Goal: Task Accomplishment & Management: Manage account settings

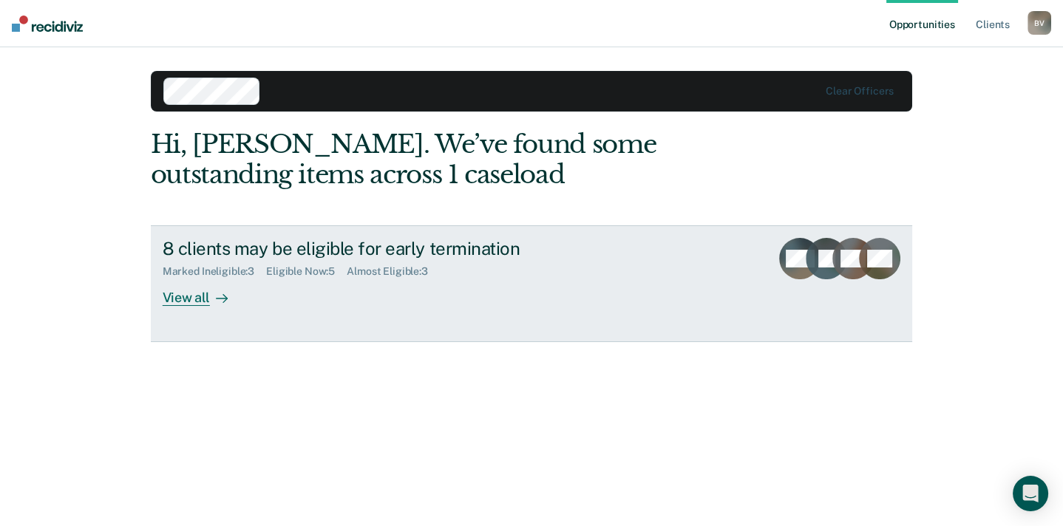
click at [179, 307] on div "View all" at bounding box center [204, 292] width 83 height 29
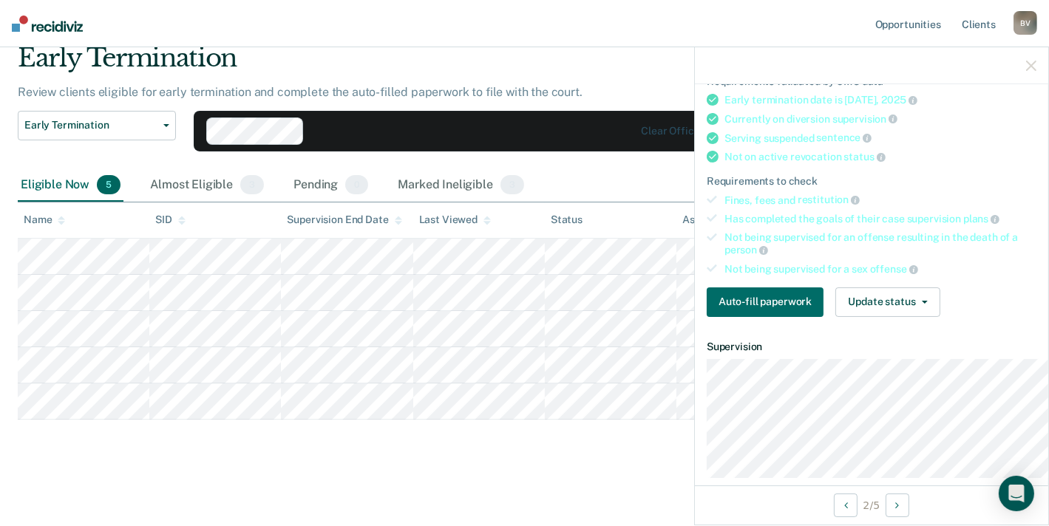
scroll to position [185, 0]
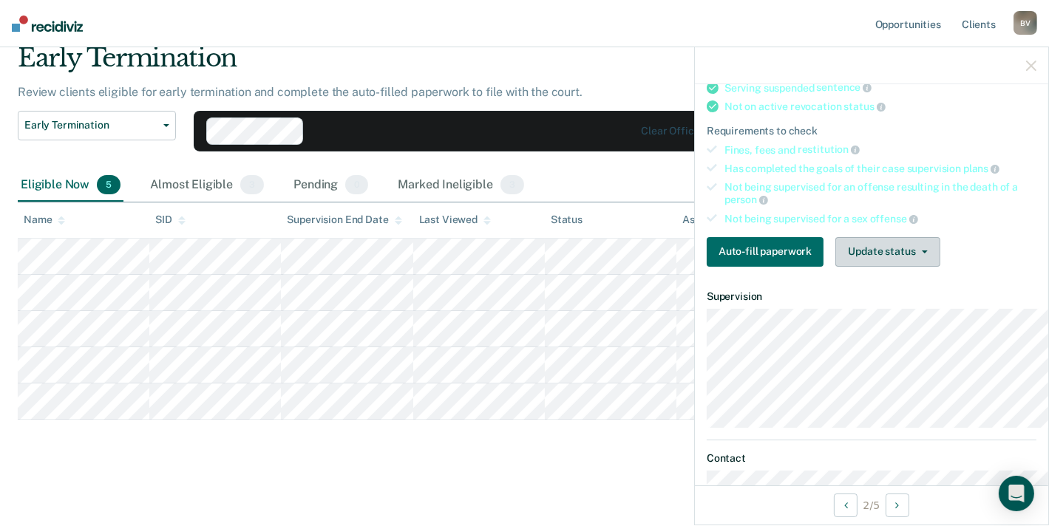
click at [835, 267] on button "Update status" at bounding box center [887, 252] width 104 height 30
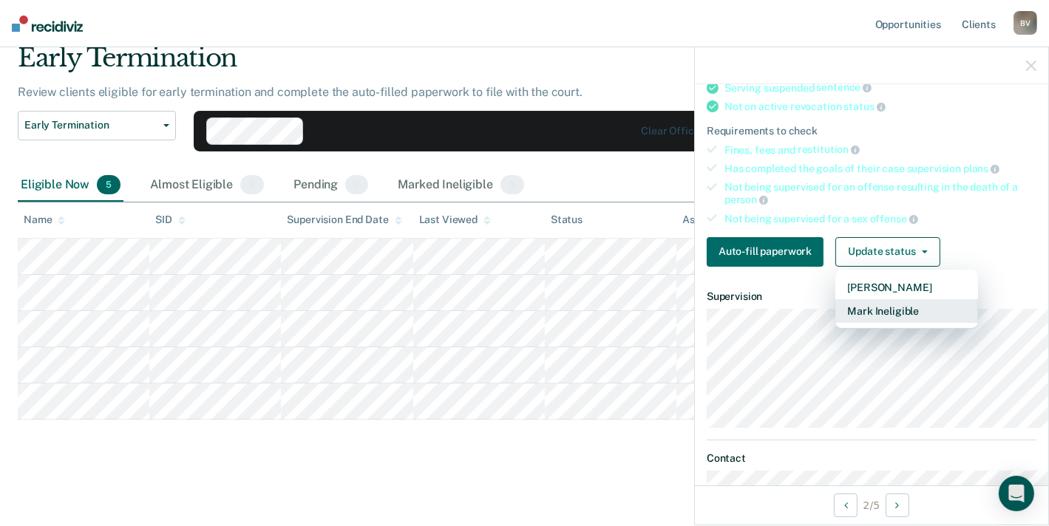
click at [836, 323] on button "Mark Ineligible" at bounding box center [906, 311] width 143 height 24
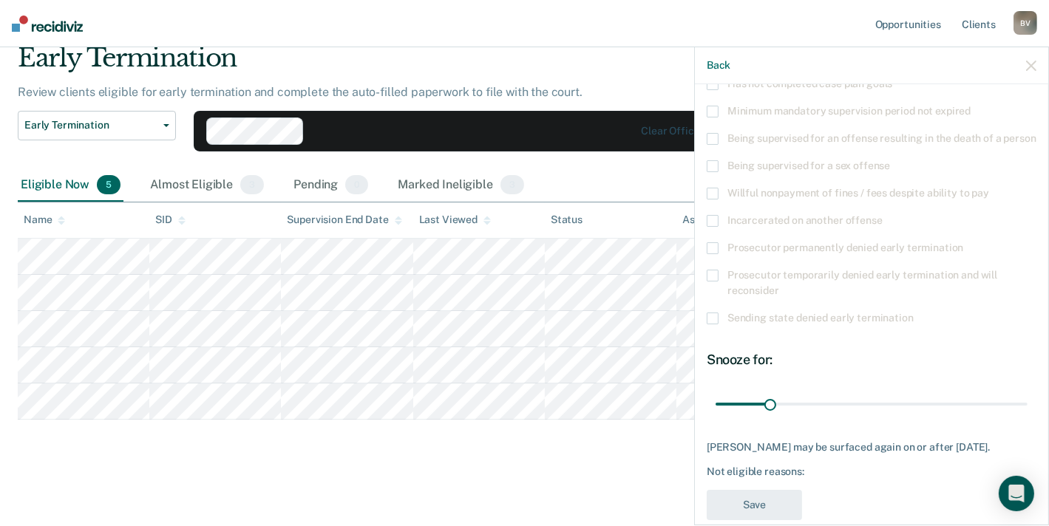
click at [726, 94] on label "Has not completed case plan goals" at bounding box center [872, 86] width 330 height 16
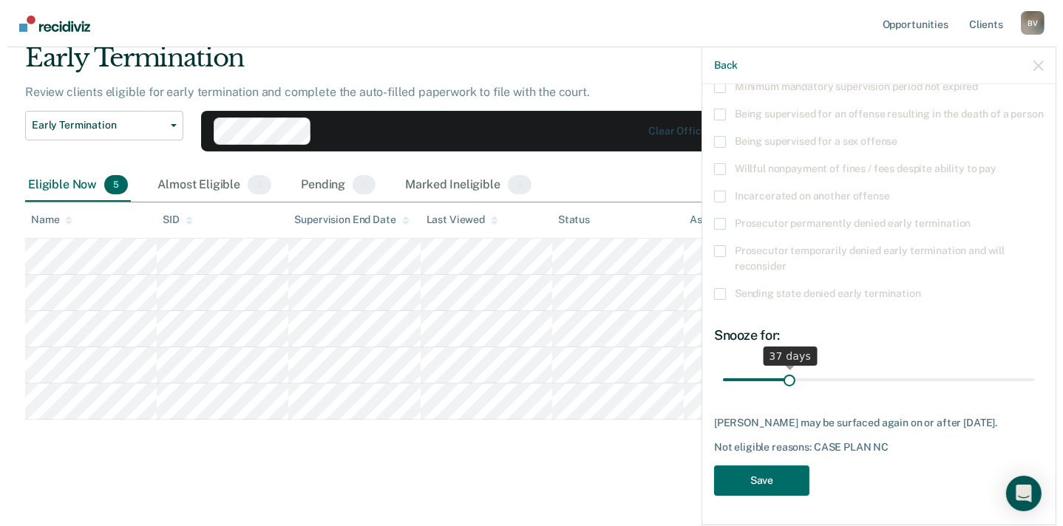
scroll to position [344, 0]
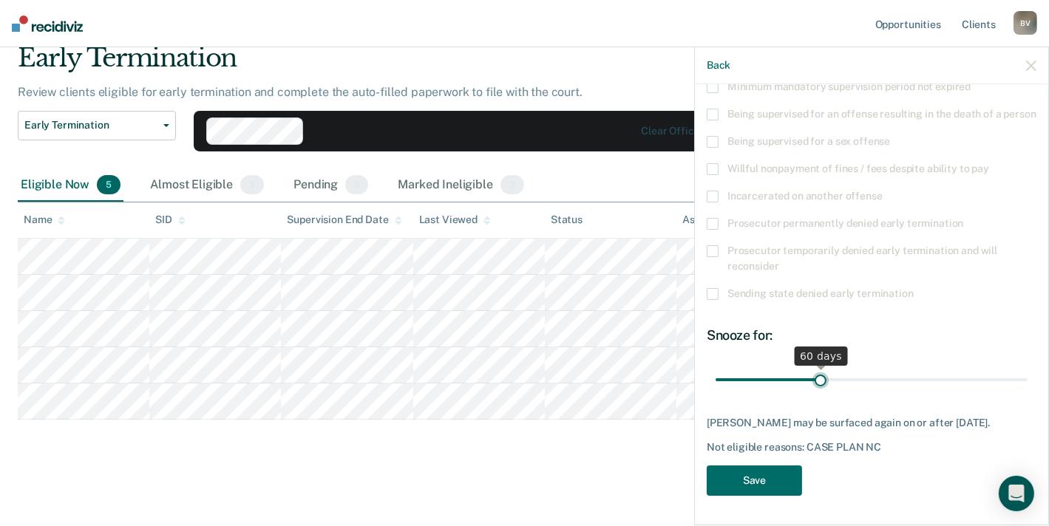
drag, startPoint x: 701, startPoint y: 338, endPoint x: 754, endPoint y: 362, distance: 57.9
click at [756, 367] on input "range" at bounding box center [871, 380] width 312 height 26
type input "60"
click at [757, 367] on input "range" at bounding box center [871, 380] width 312 height 26
click at [707, 466] on button "Save" at bounding box center [754, 481] width 95 height 30
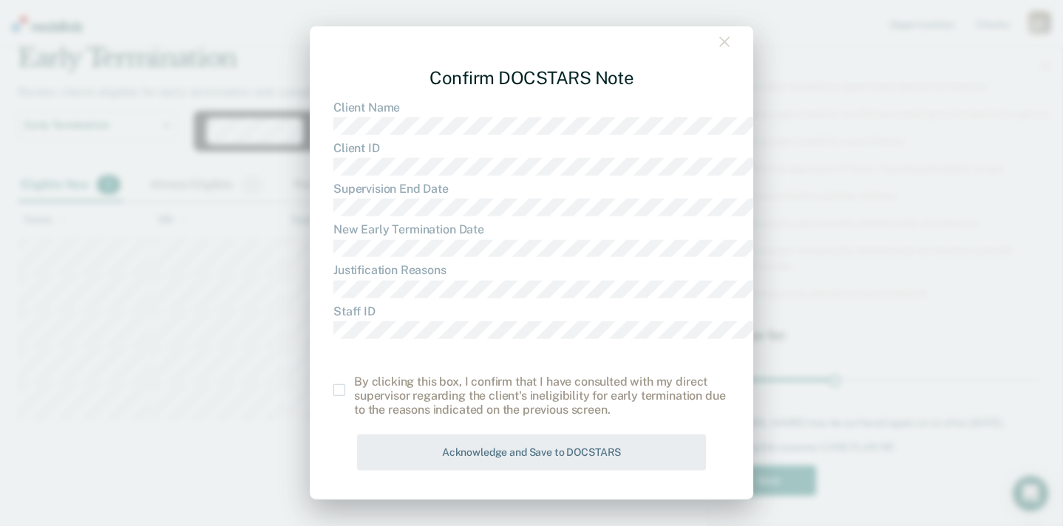
scroll to position [101, 0]
click at [333, 384] on span at bounding box center [339, 390] width 12 height 12
click at [354, 384] on input "checkbox" at bounding box center [354, 384] width 0 height 0
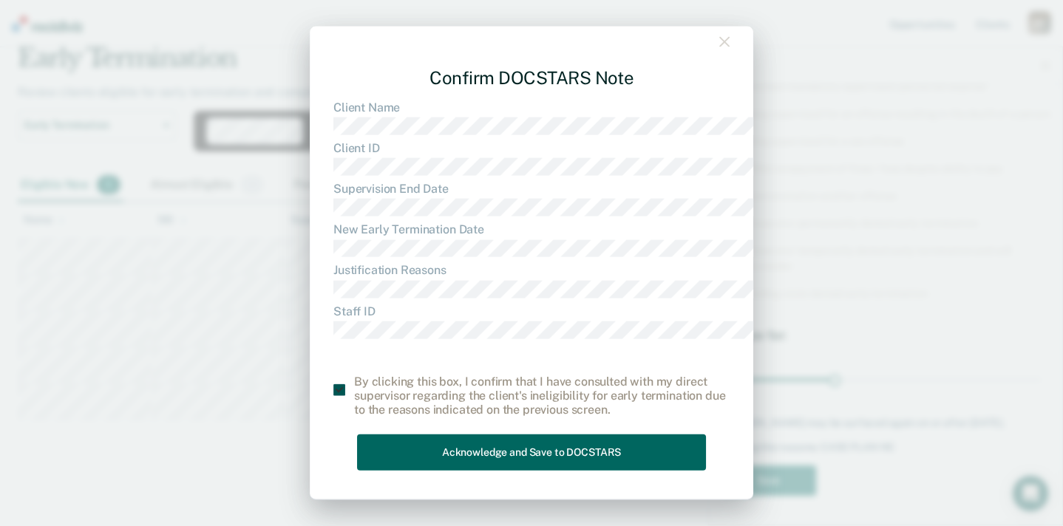
click at [389, 446] on button "Acknowledge and Save to DOCSTARS" at bounding box center [531, 453] width 349 height 36
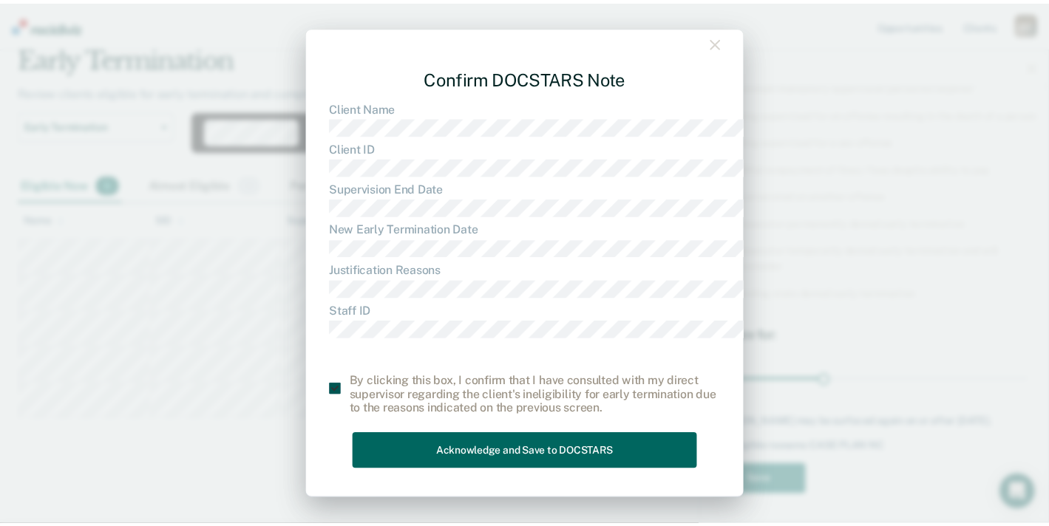
scroll to position [0, 0]
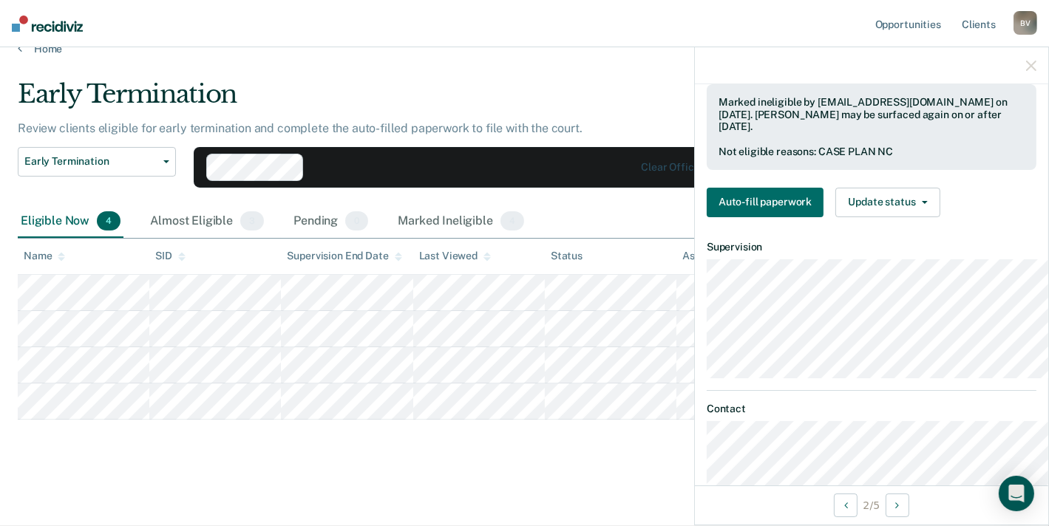
click at [402, 480] on main "Early Termination Review clients eligible for early termination and complete th…" at bounding box center [524, 288] width 1049 height 466
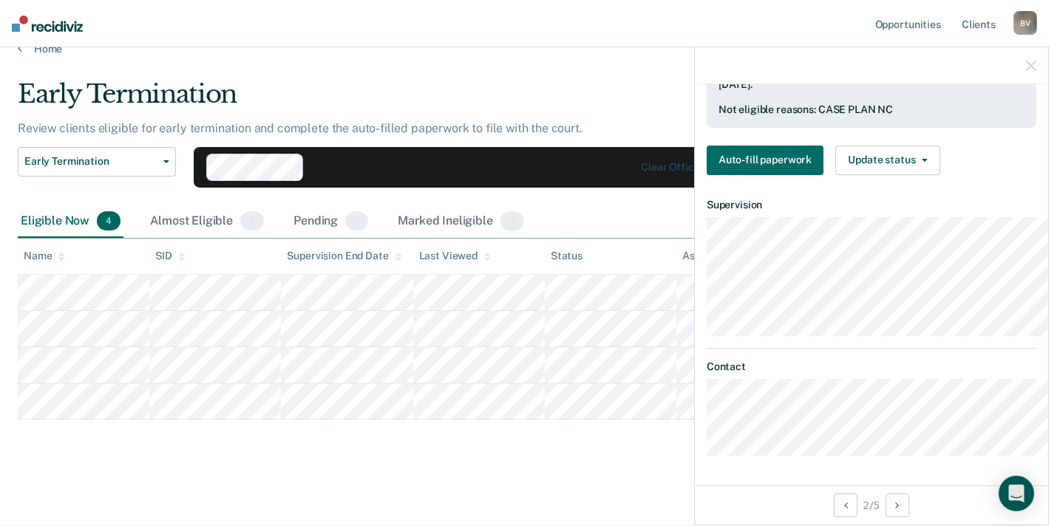
scroll to position [528, 0]
drag, startPoint x: 1031, startPoint y: 75, endPoint x: 1025, endPoint y: 81, distance: 8.4
click at [1031, 72] on button "button" at bounding box center [1031, 65] width 10 height 13
